Goal: Task Accomplishment & Management: Manage account settings

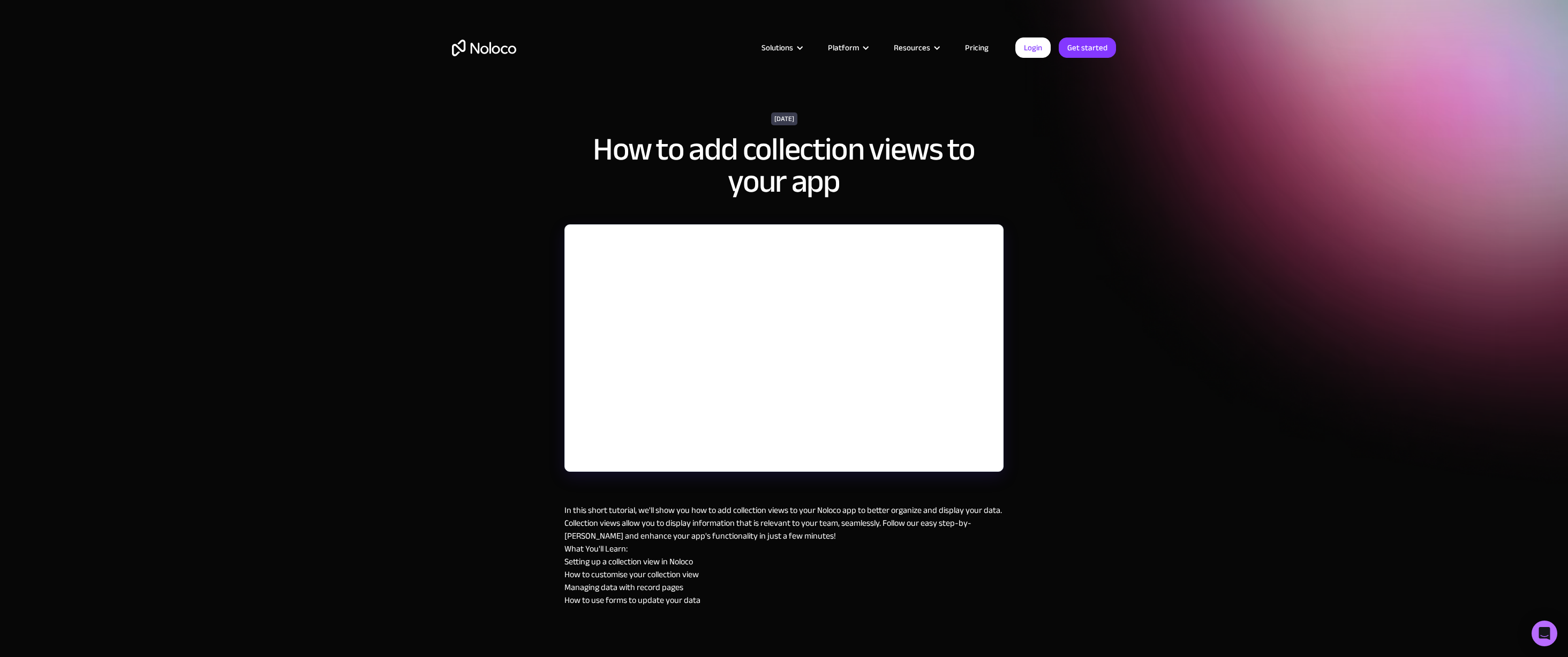
click at [1058, 288] on div "September 24, 2024 How to add collection views to your app In this short tutori…" at bounding box center [784, 348] width 1568 height 697
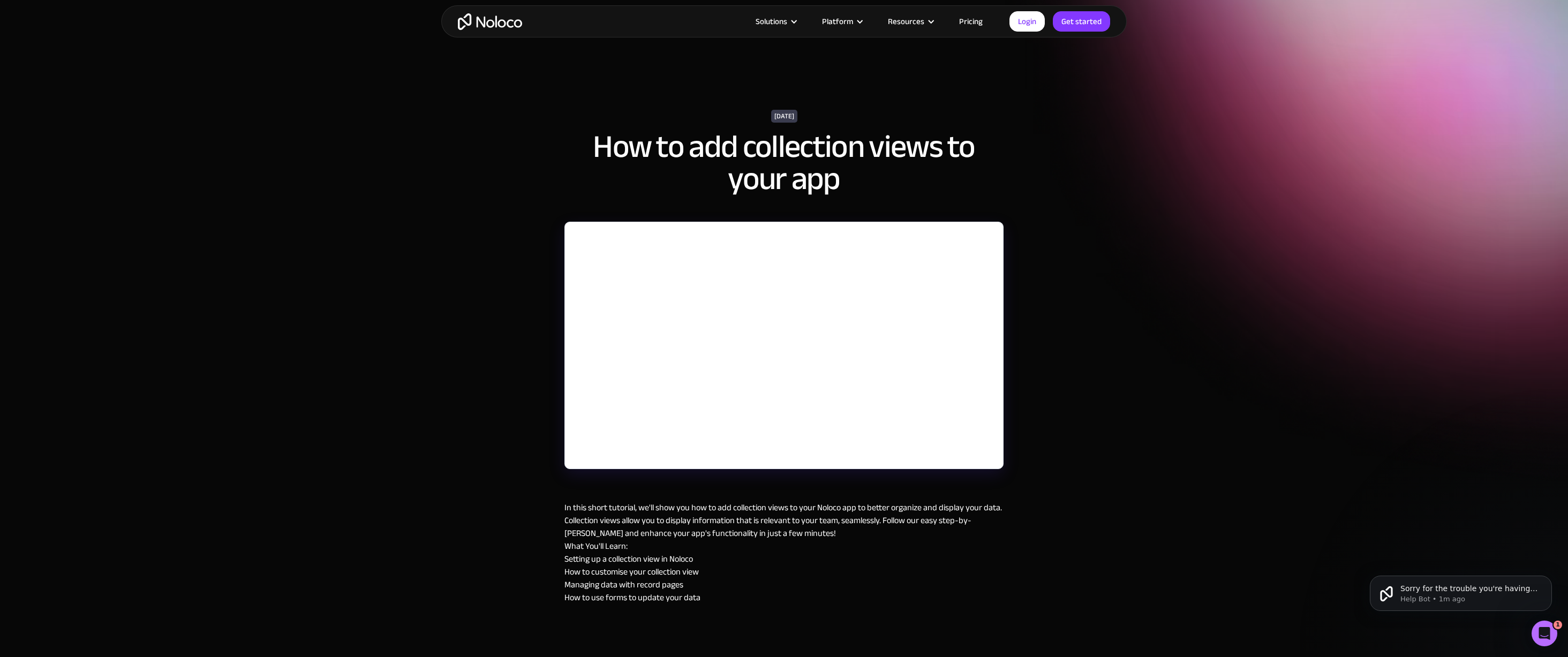
scroll to position [30, 0]
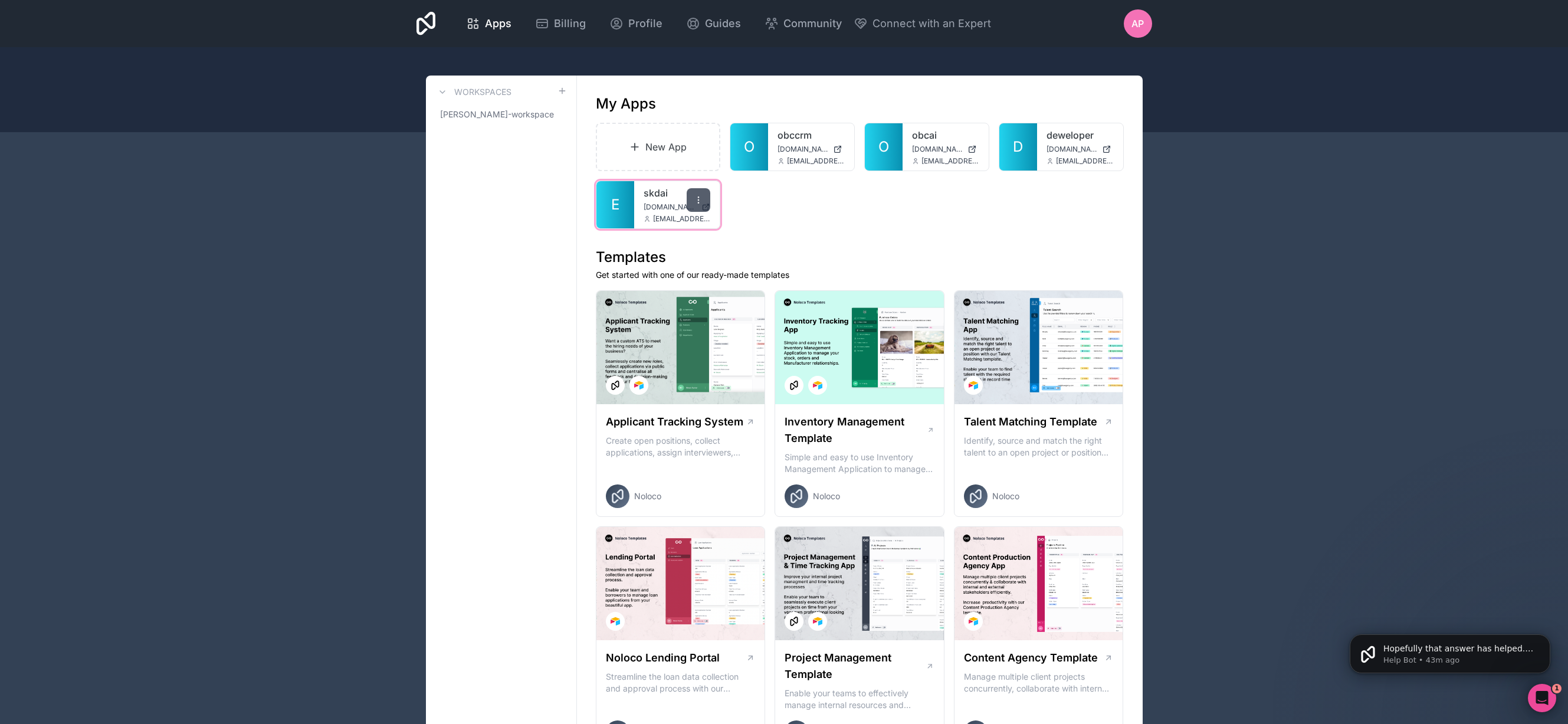
click at [698, 196] on icon at bounding box center [698, 199] width 10 height 10
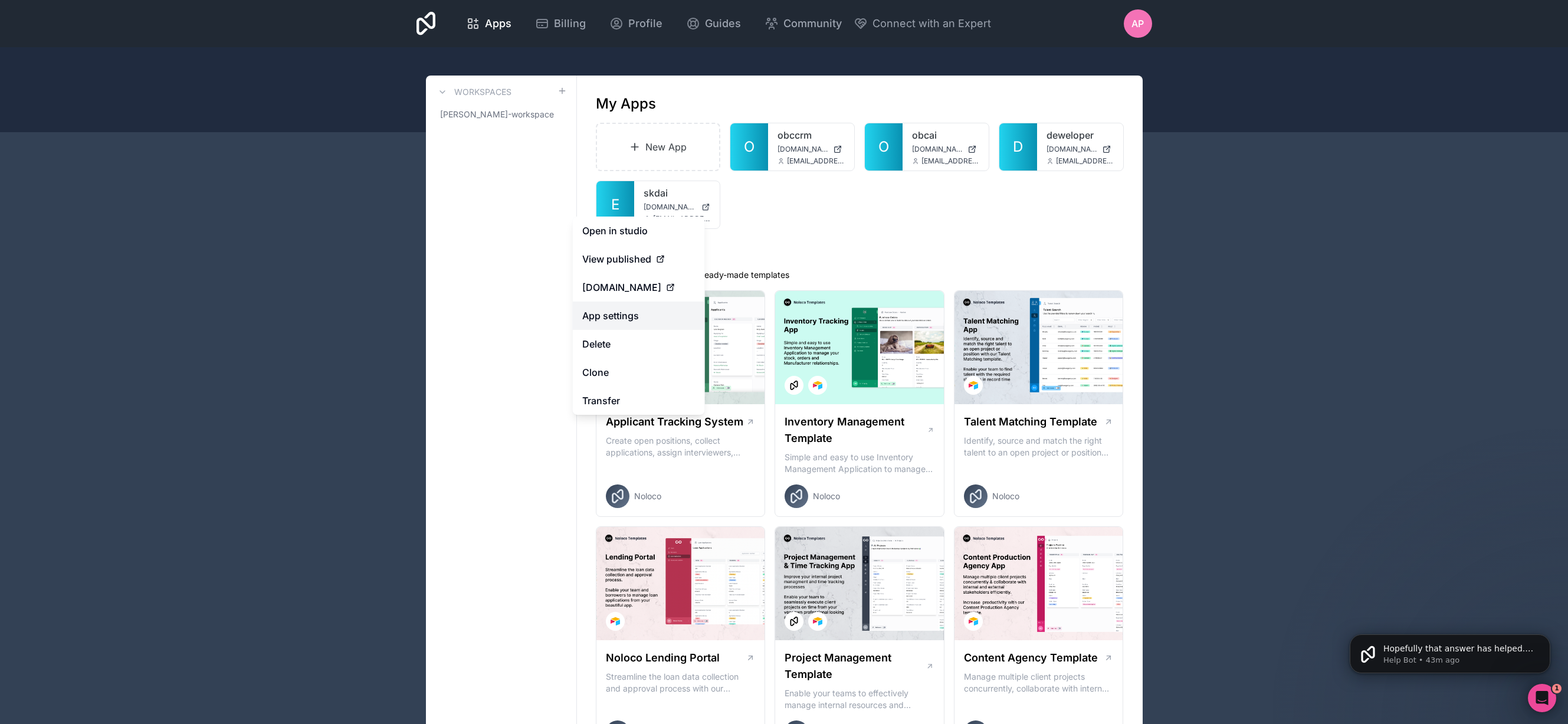
click at [658, 315] on link "App settings" at bounding box center [639, 315] width 132 height 29
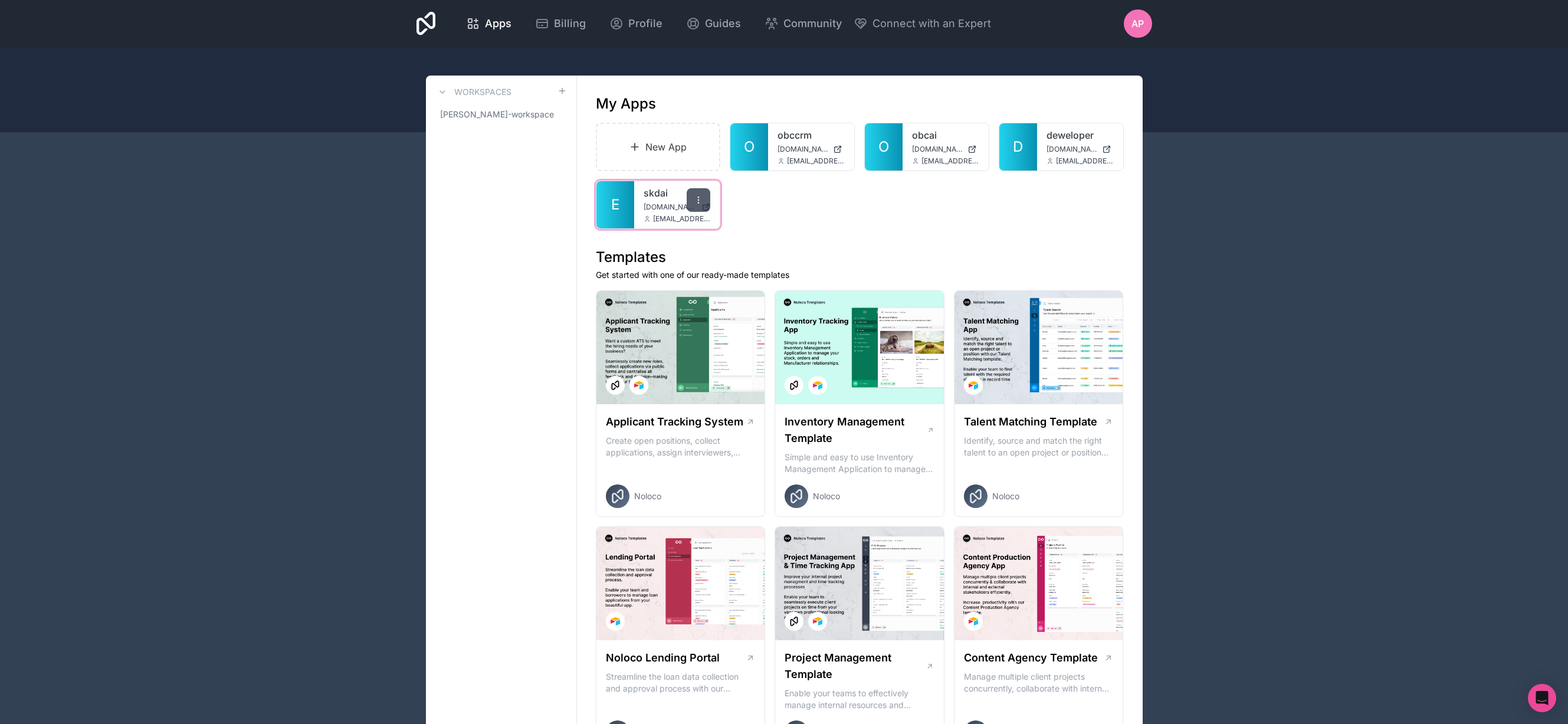
click at [700, 197] on icon at bounding box center [698, 199] width 10 height 10
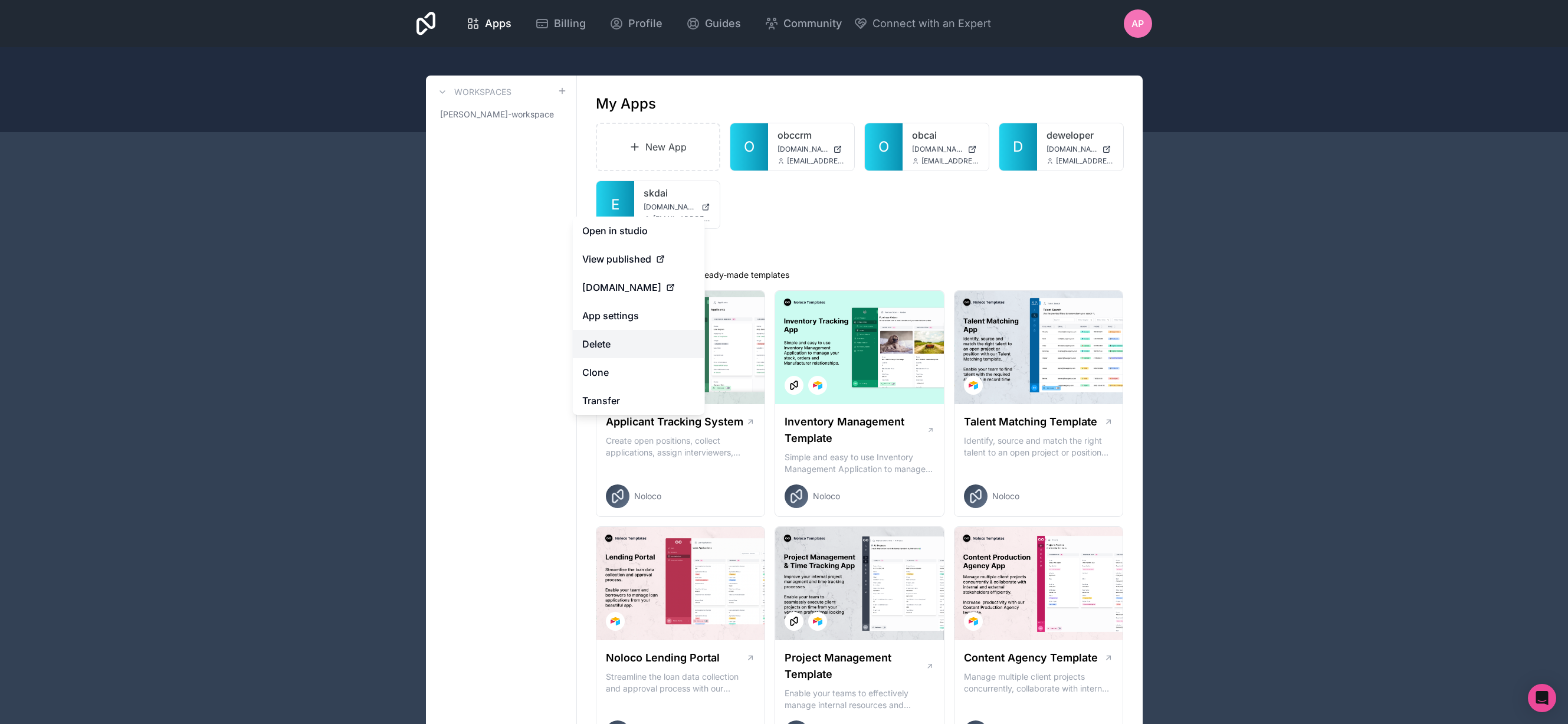
click at [634, 349] on button "Delete" at bounding box center [639, 344] width 132 height 29
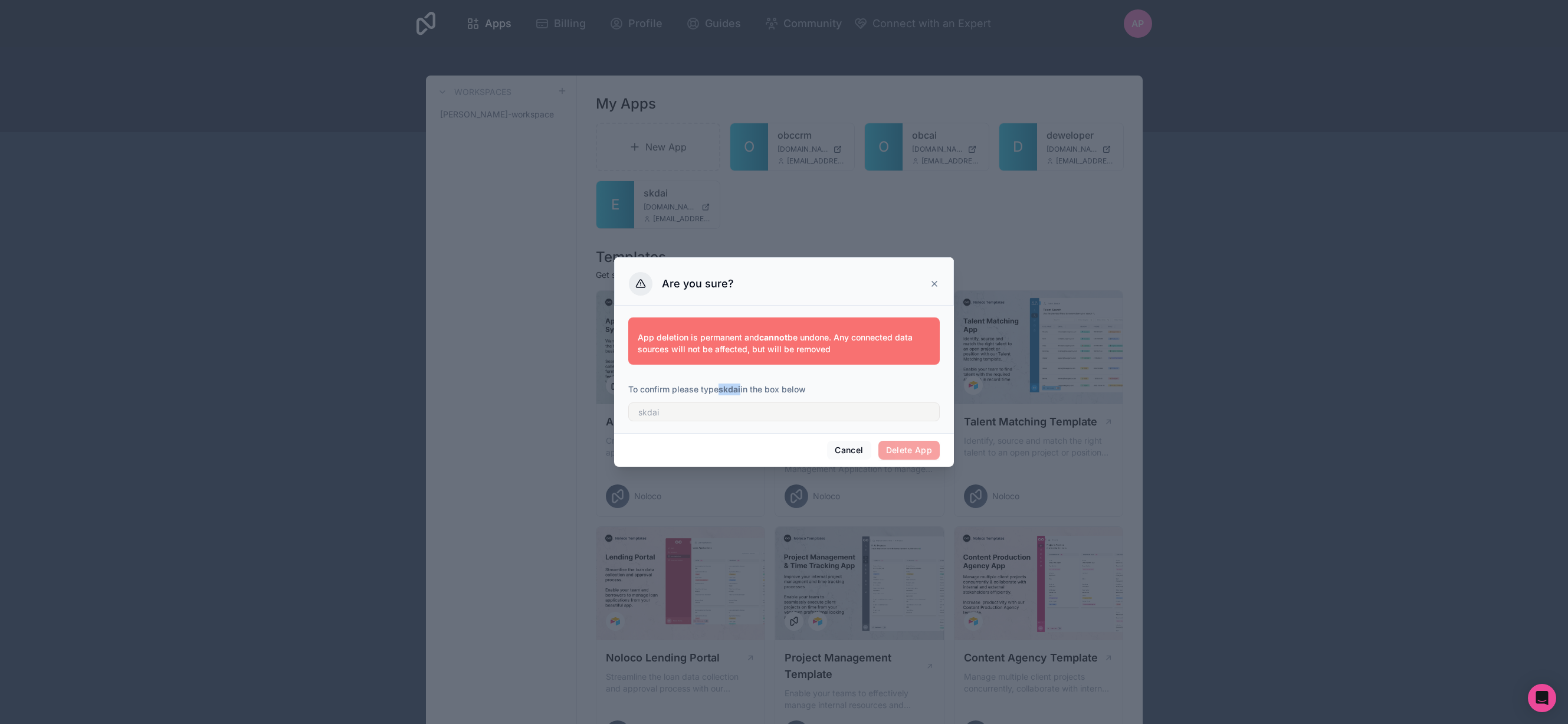
drag, startPoint x: 720, startPoint y: 390, endPoint x: 742, endPoint y: 388, distance: 22.1
click at [742, 389] on p "To confirm please type skdai in the box below" at bounding box center [784, 390] width 312 height 12
copy strong "skdai"
click at [674, 413] on input "text" at bounding box center [784, 412] width 312 height 19
paste input "skdai"
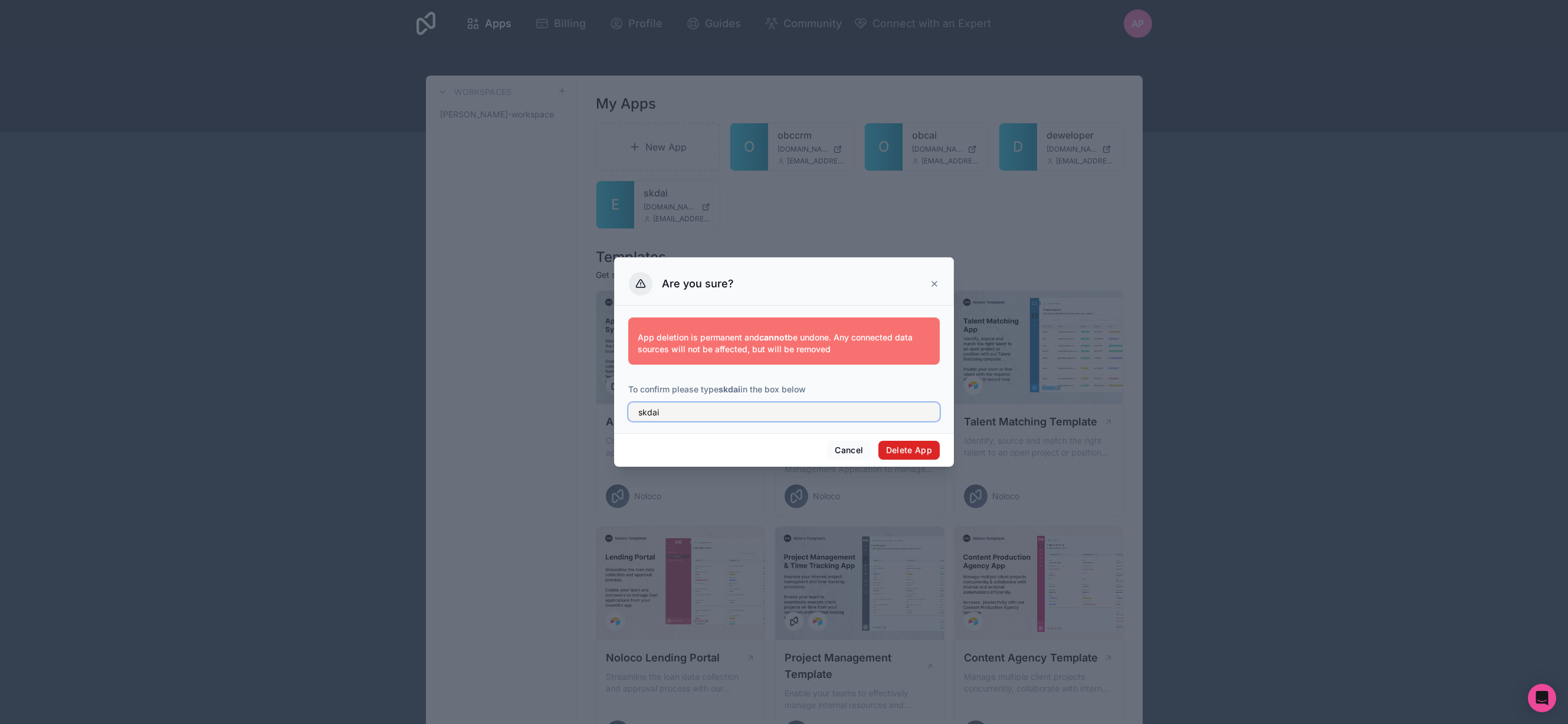
type input "skdai"
click at [918, 448] on button "Delete App" at bounding box center [908, 450] width 62 height 19
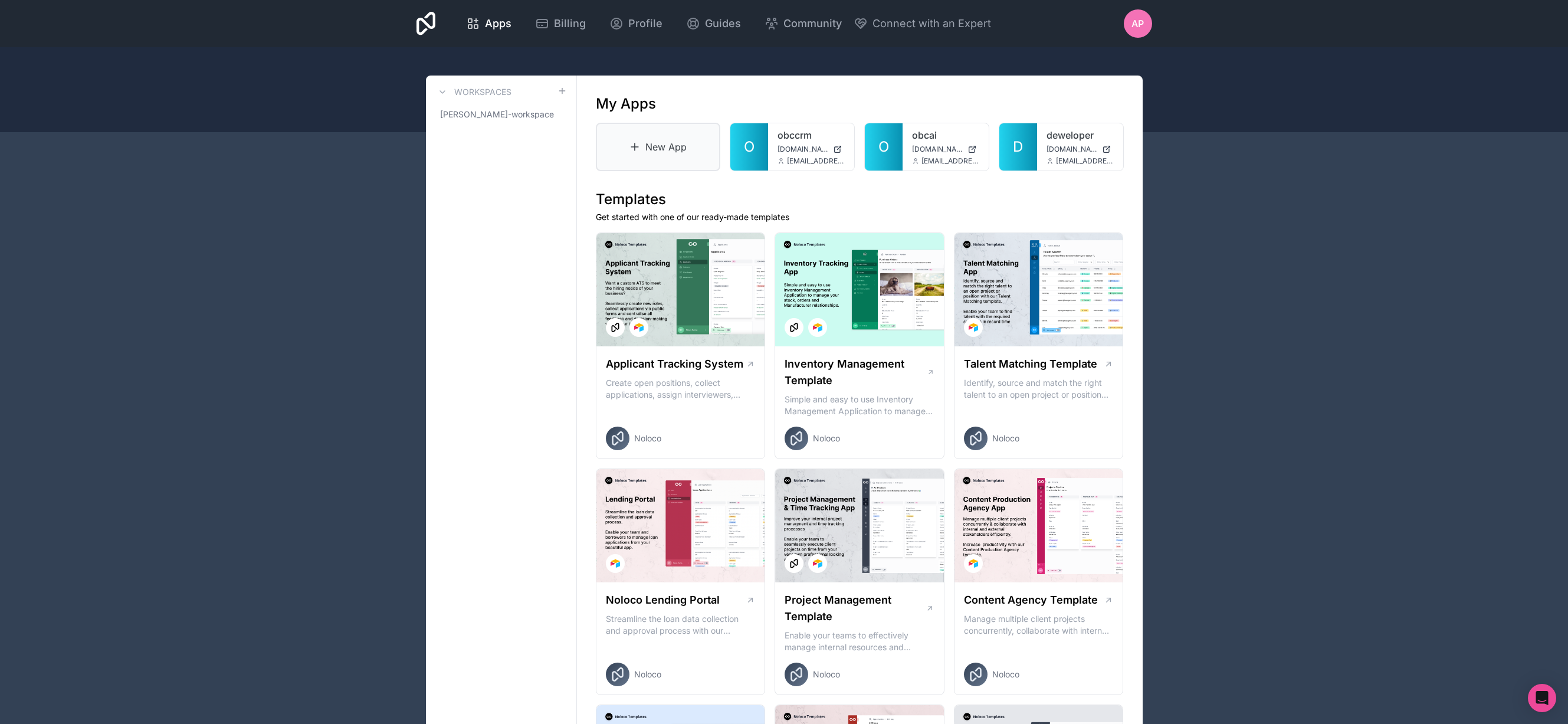
click at [634, 141] on icon at bounding box center [635, 147] width 12 height 12
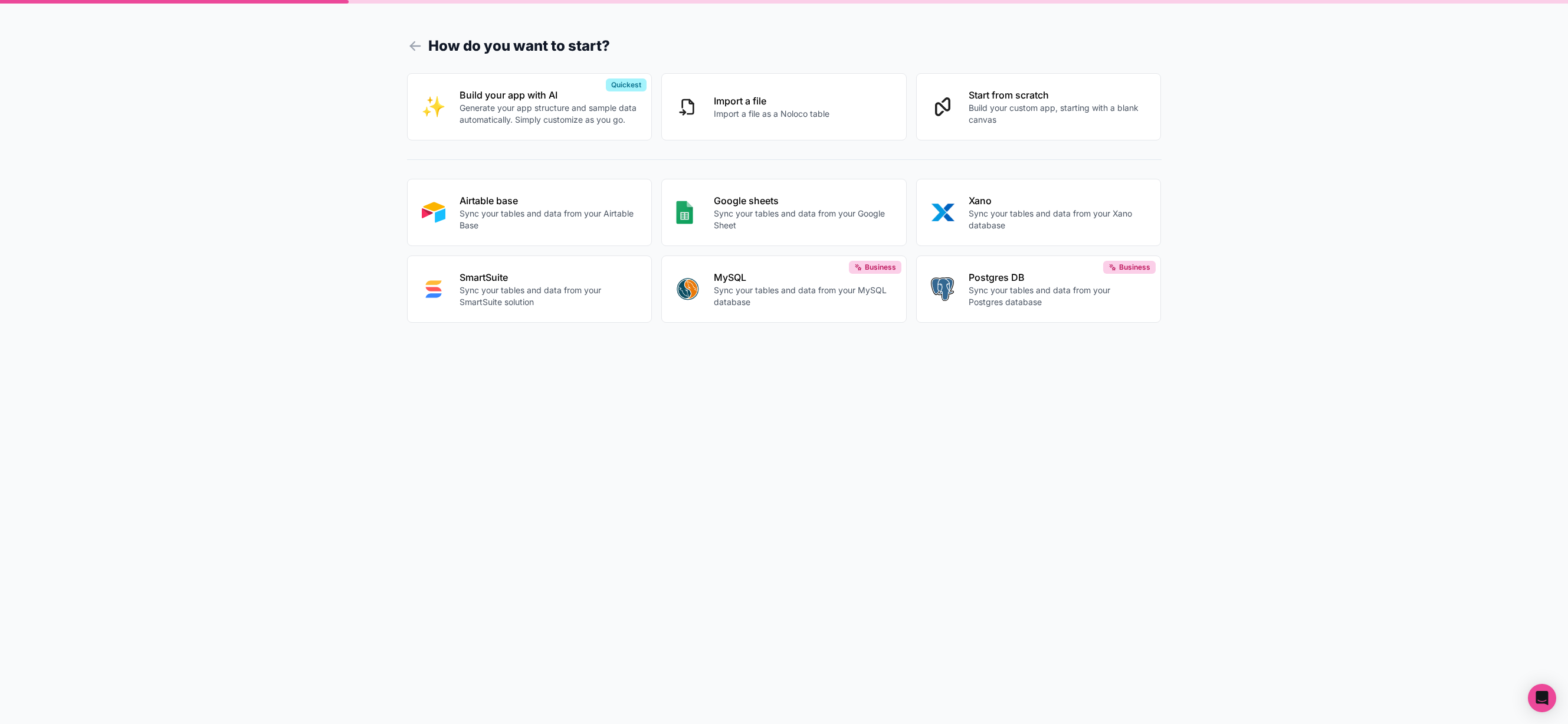
click at [541, 214] on p "Sync your tables and data from your Airtable Base" at bounding box center [548, 219] width 178 height 23
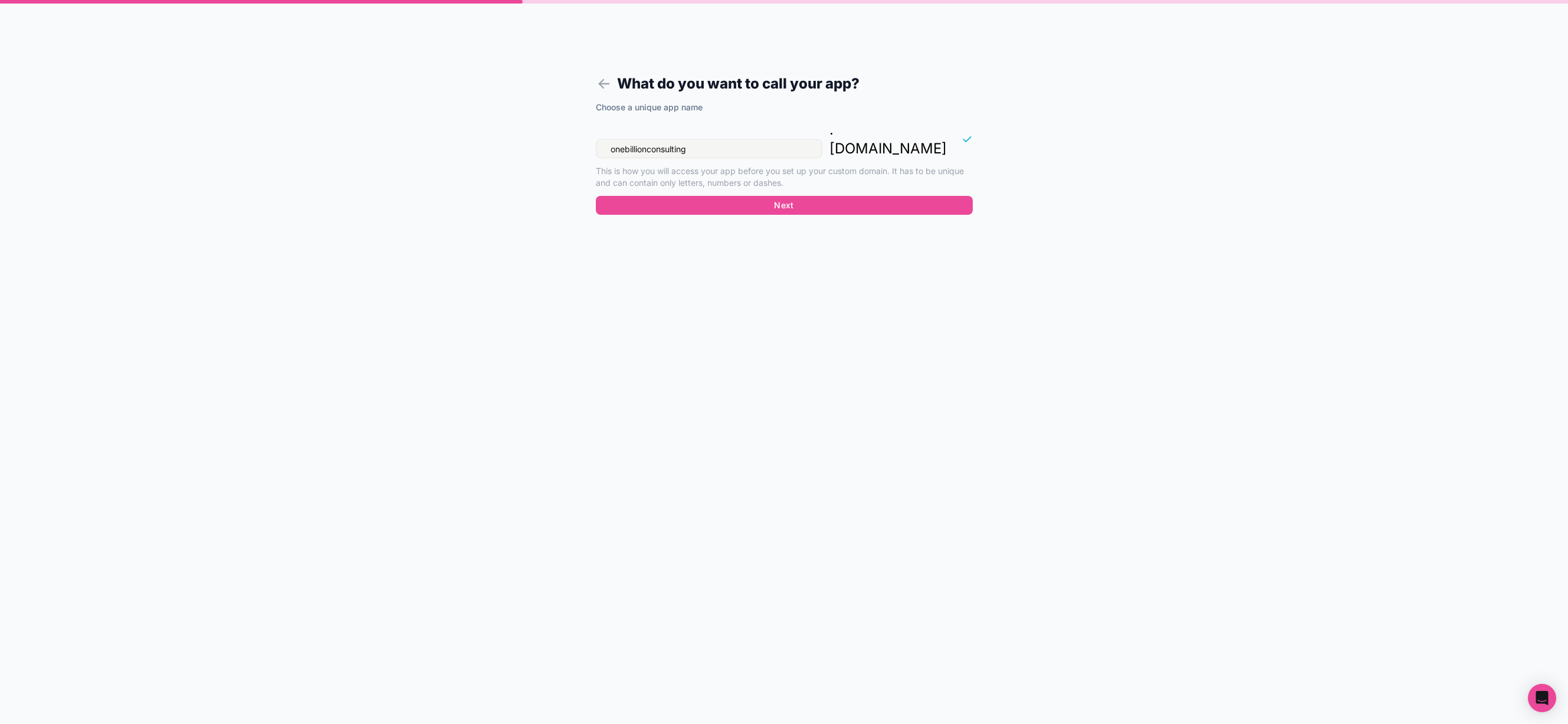
click at [707, 139] on input "onebillionconsulting" at bounding box center [709, 149] width 226 height 19
type input "skbai"
click at [753, 196] on button "Next" at bounding box center [784, 205] width 377 height 19
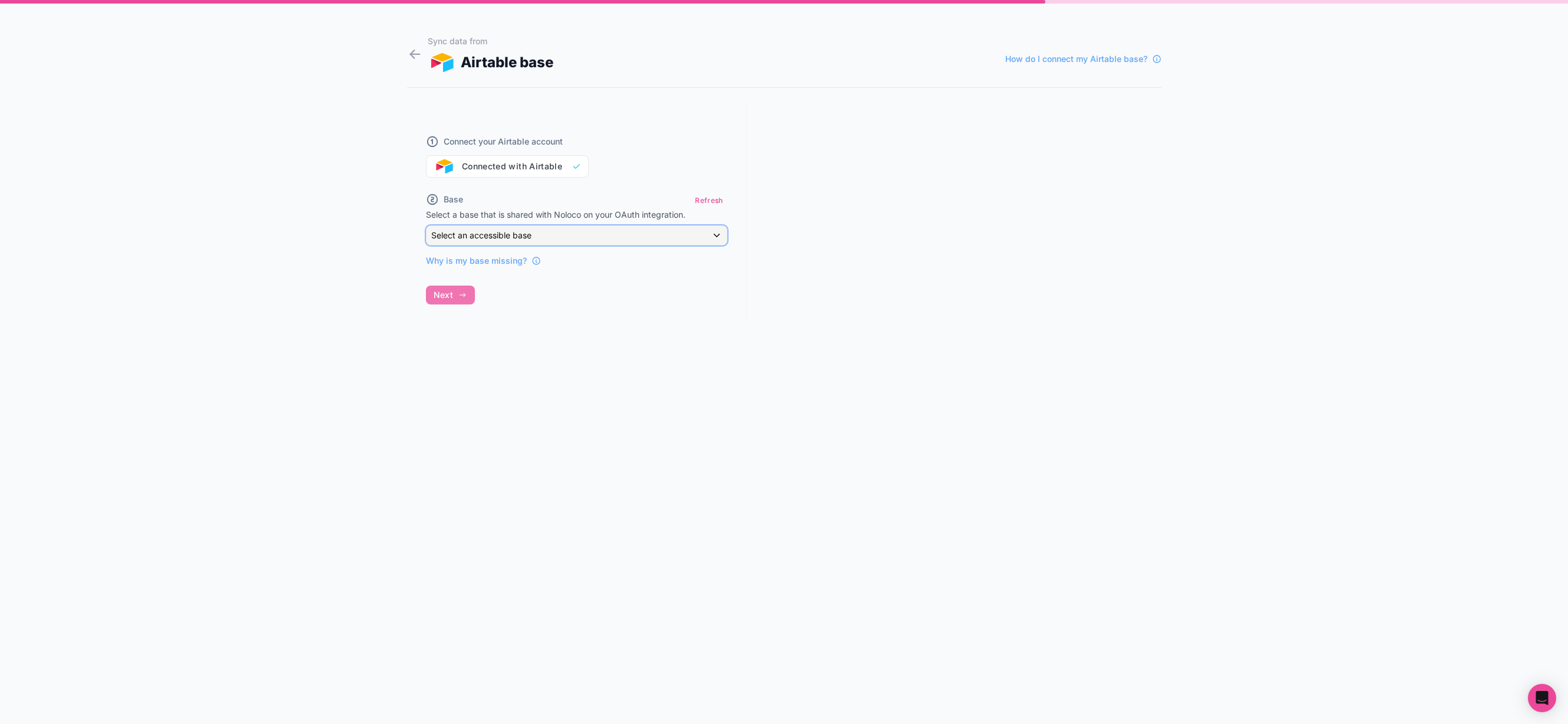
click at [561, 236] on div "Select an accessible base" at bounding box center [576, 236] width 300 height 19
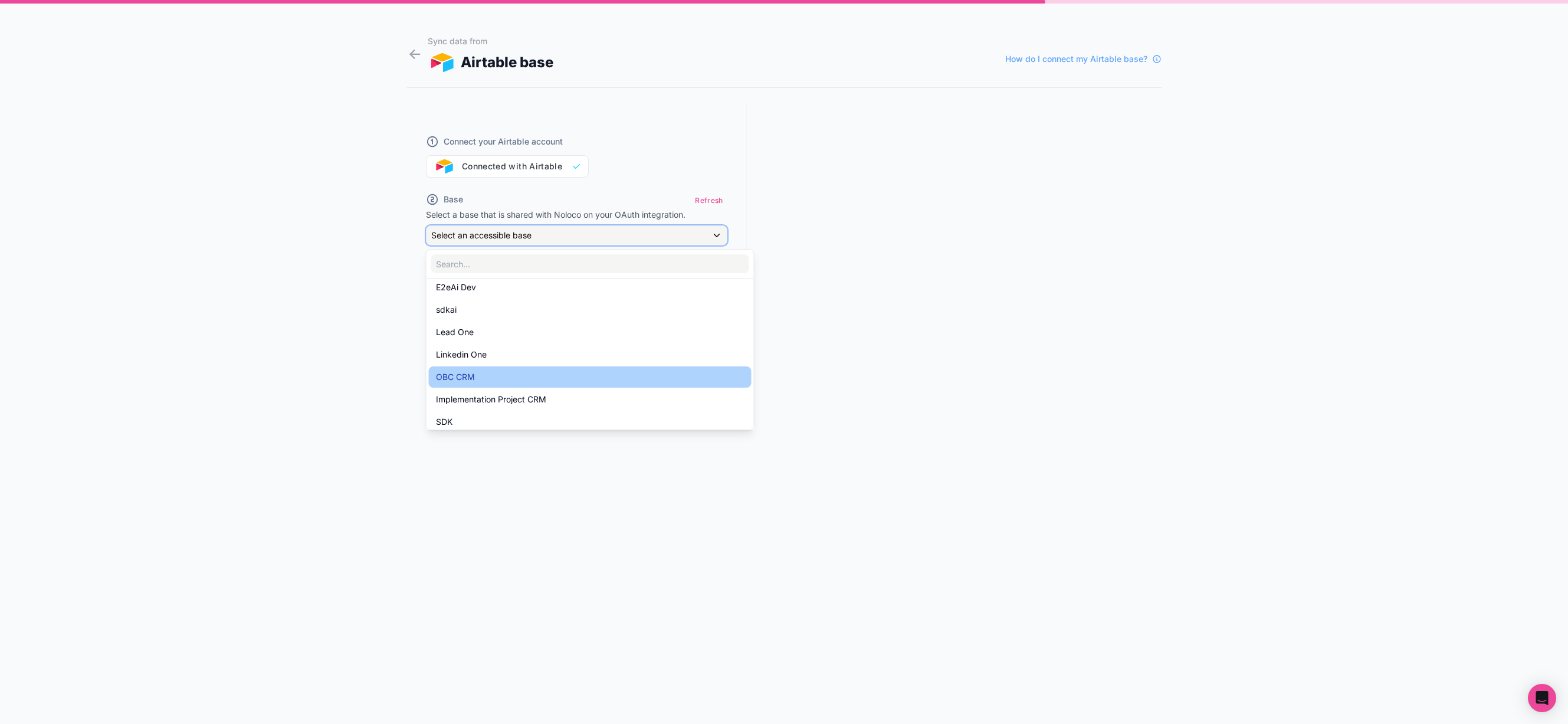
scroll to position [129, 0]
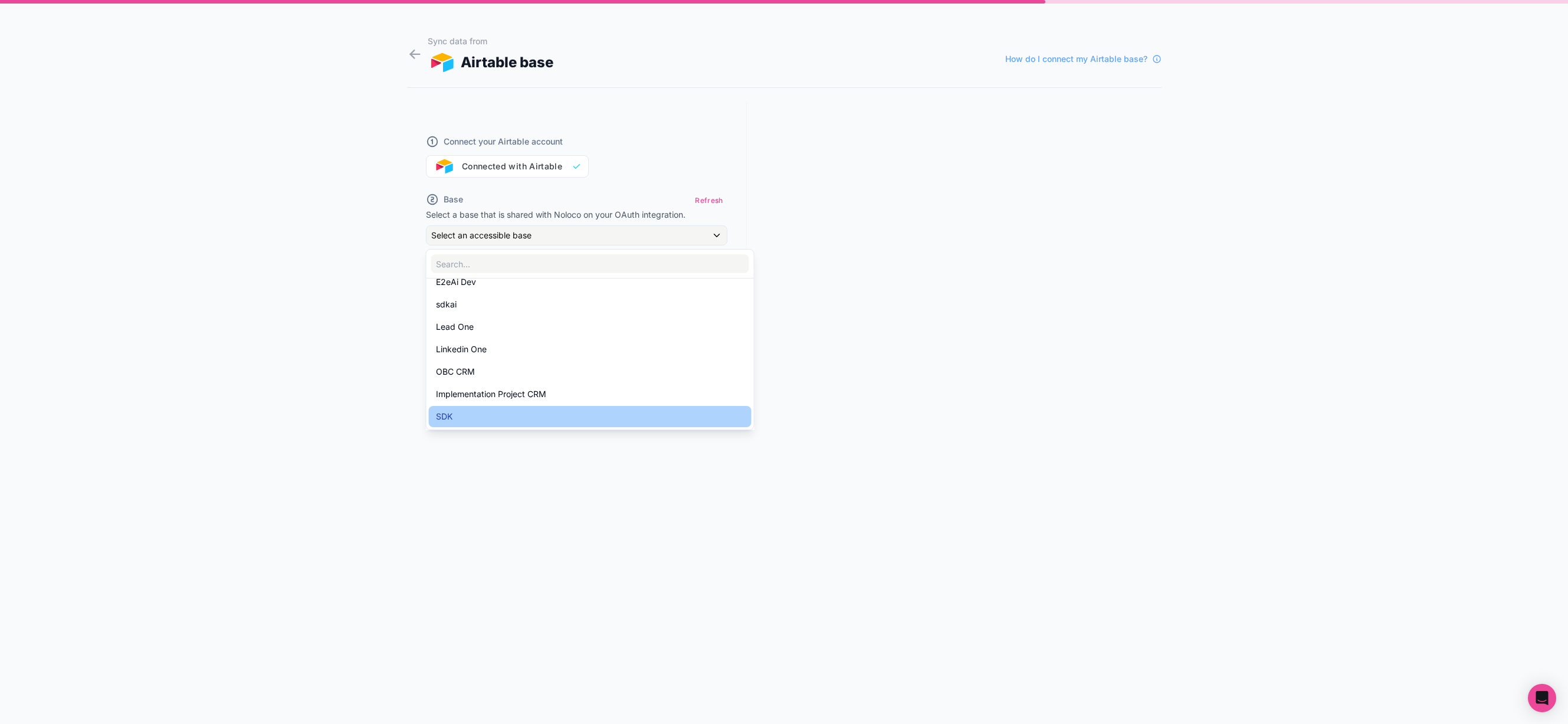
click at [497, 412] on div "SDK" at bounding box center [590, 416] width 309 height 14
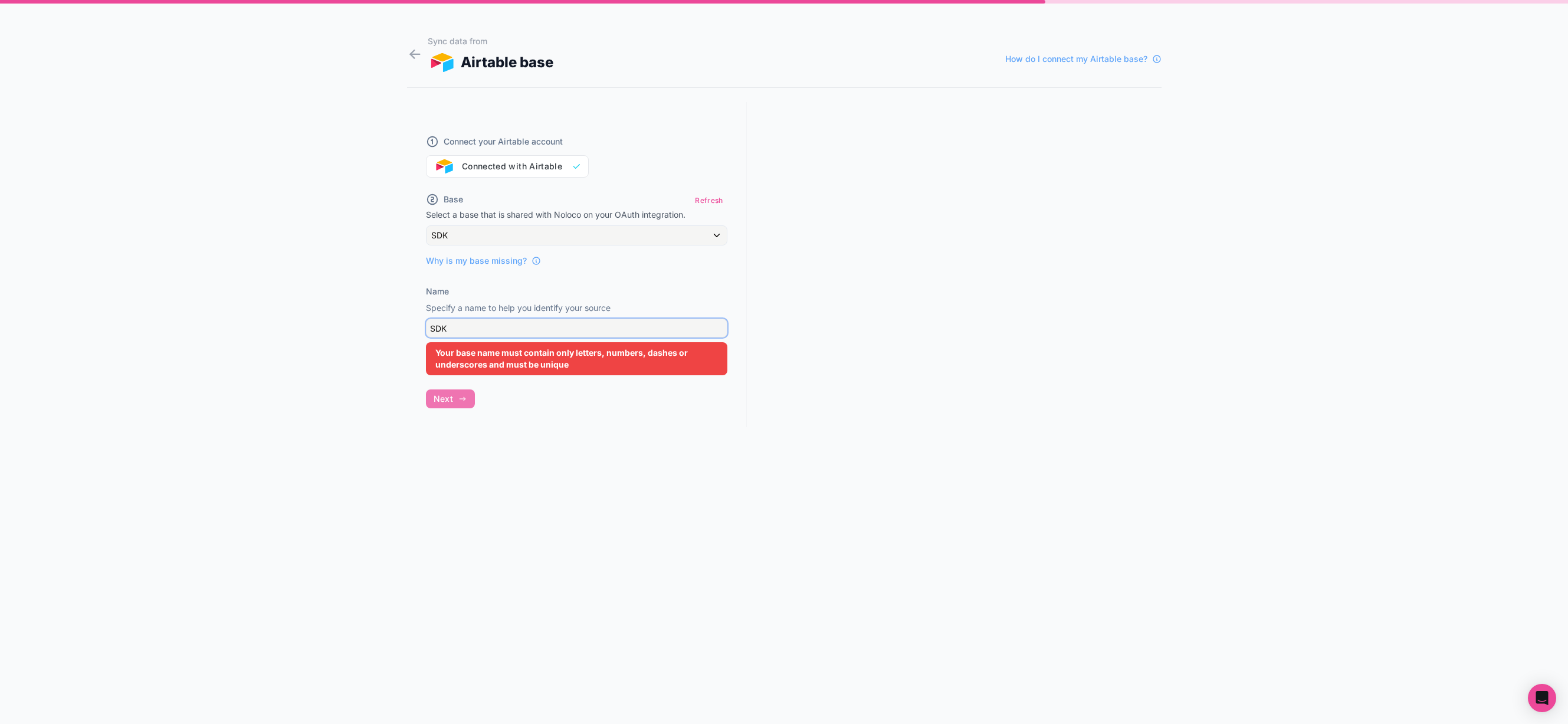
click at [492, 329] on input "SDK" at bounding box center [576, 328] width 301 height 19
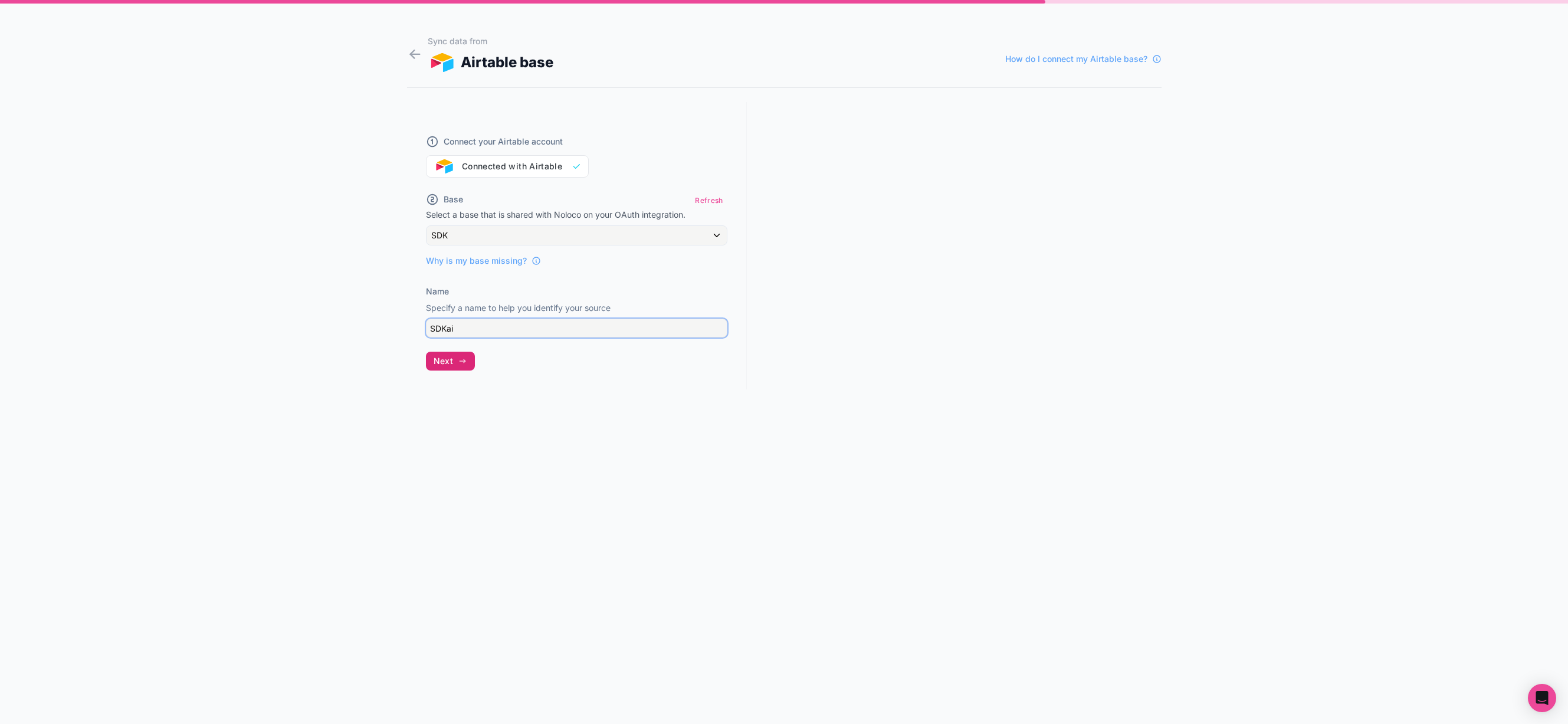
type input "SDKai"
click at [446, 358] on span "Next" at bounding box center [443, 361] width 19 height 10
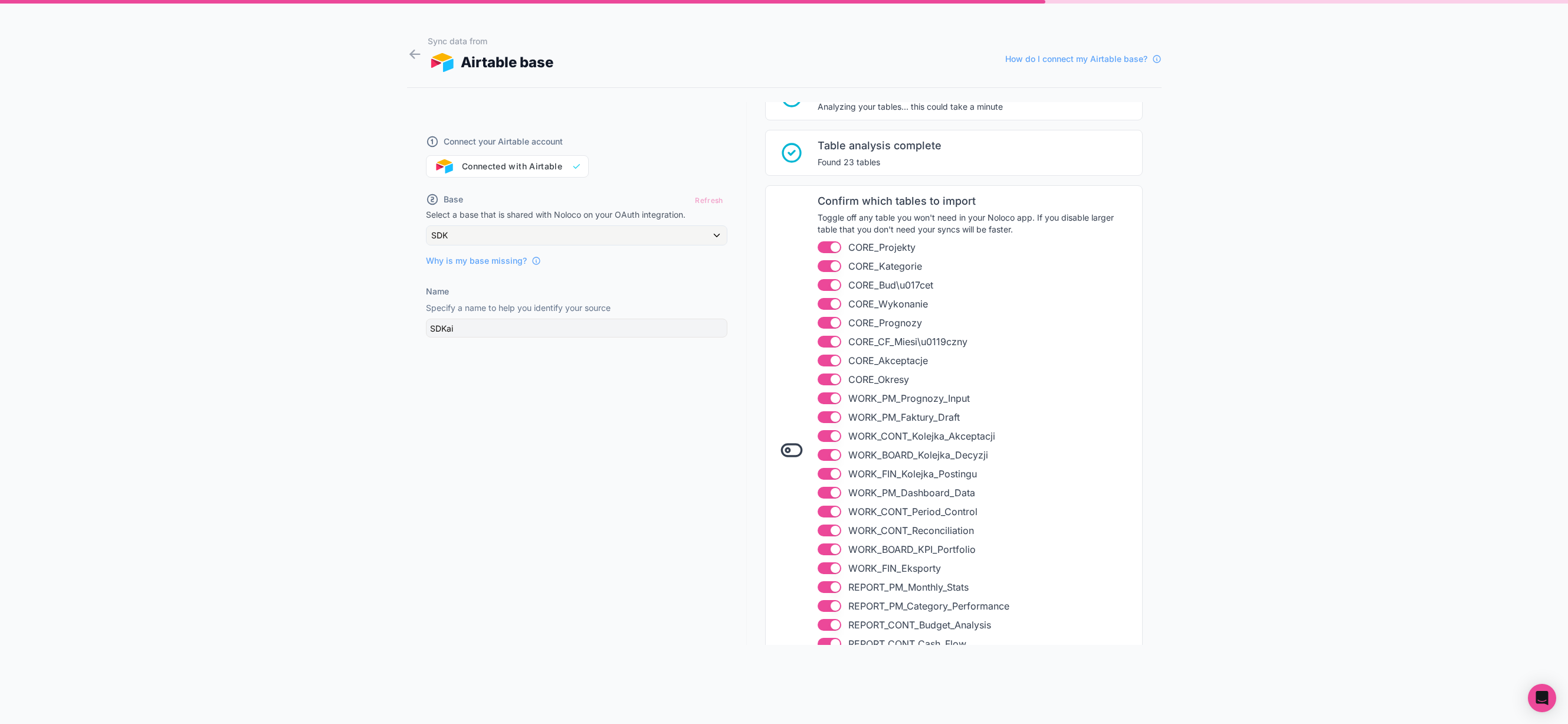
scroll to position [173, 0]
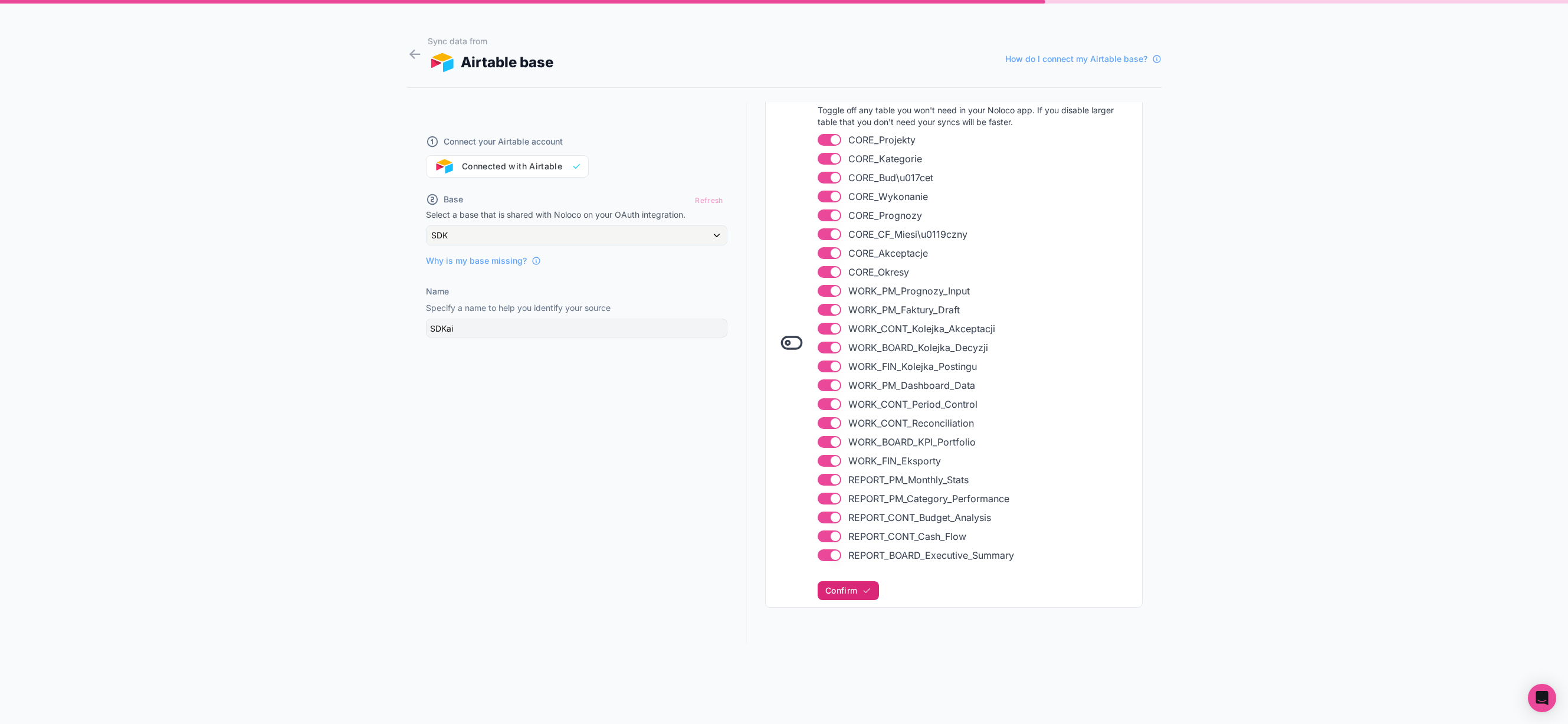
click at [851, 587] on span "Confirm" at bounding box center [841, 590] width 32 height 10
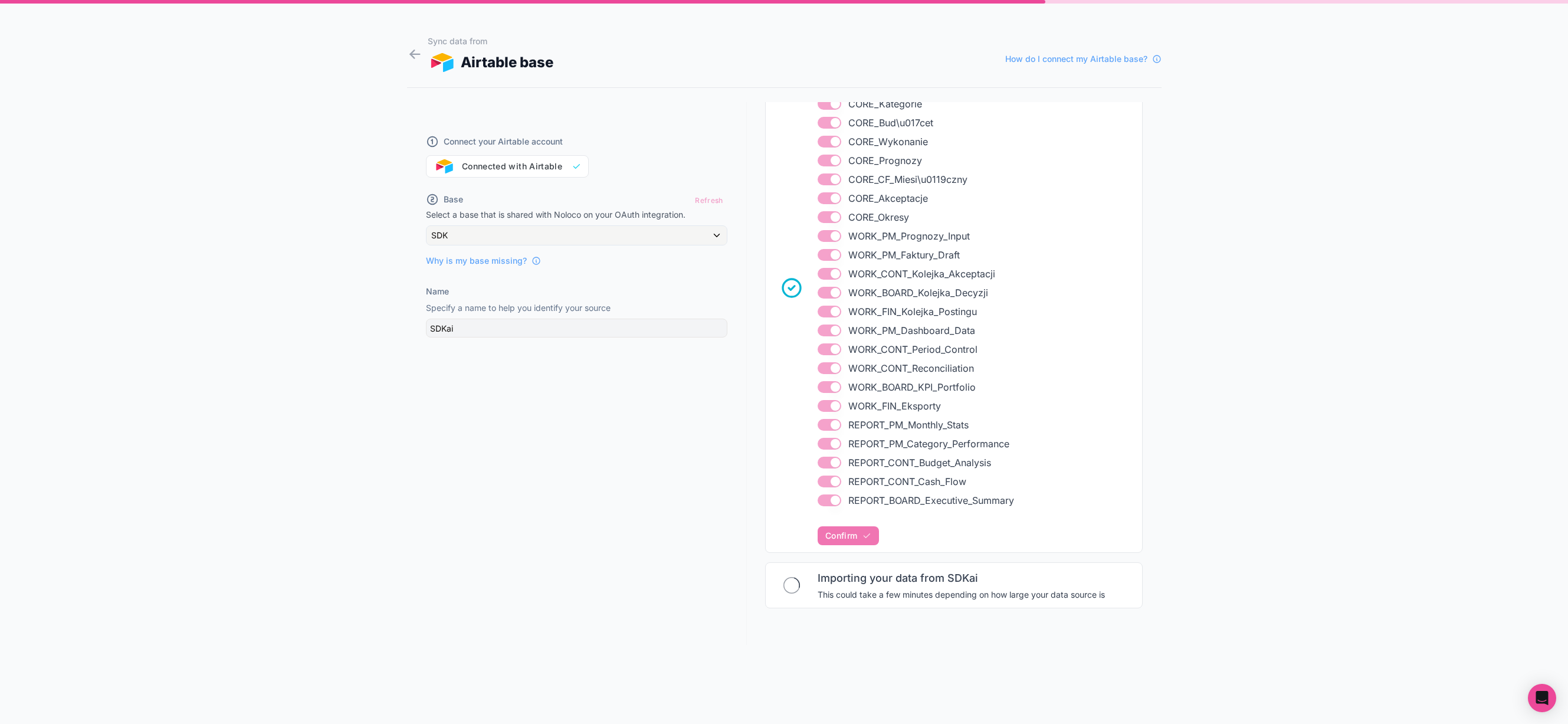
scroll to position [228, 0]
